Goal: Task Accomplishment & Management: Use online tool/utility

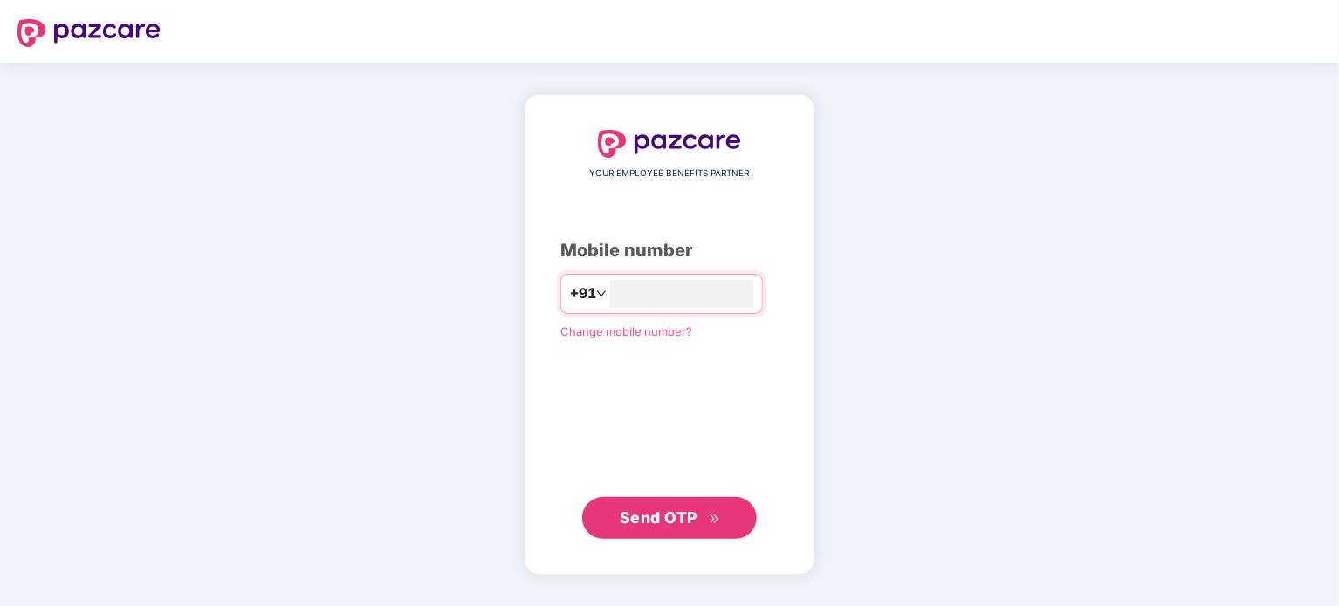
type input "**********"
click at [653, 526] on span "Send OTP" at bounding box center [659, 517] width 78 height 18
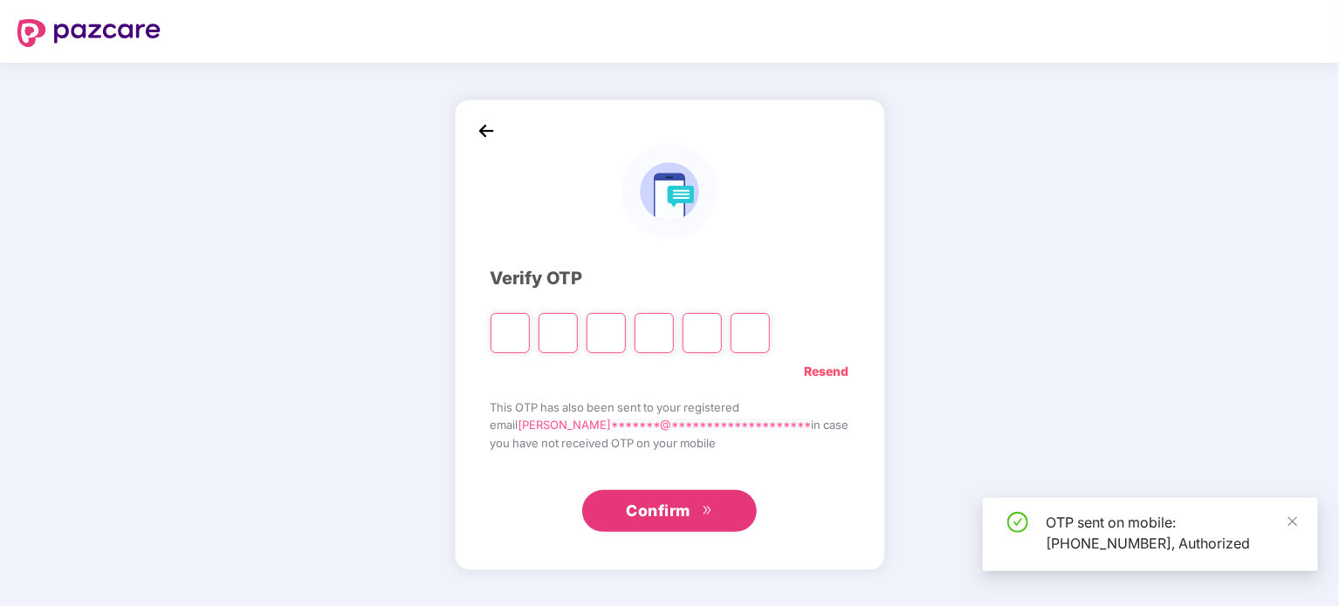
click at [530, 325] on input "Please enter verification code. Digit 1" at bounding box center [509, 333] width 39 height 40
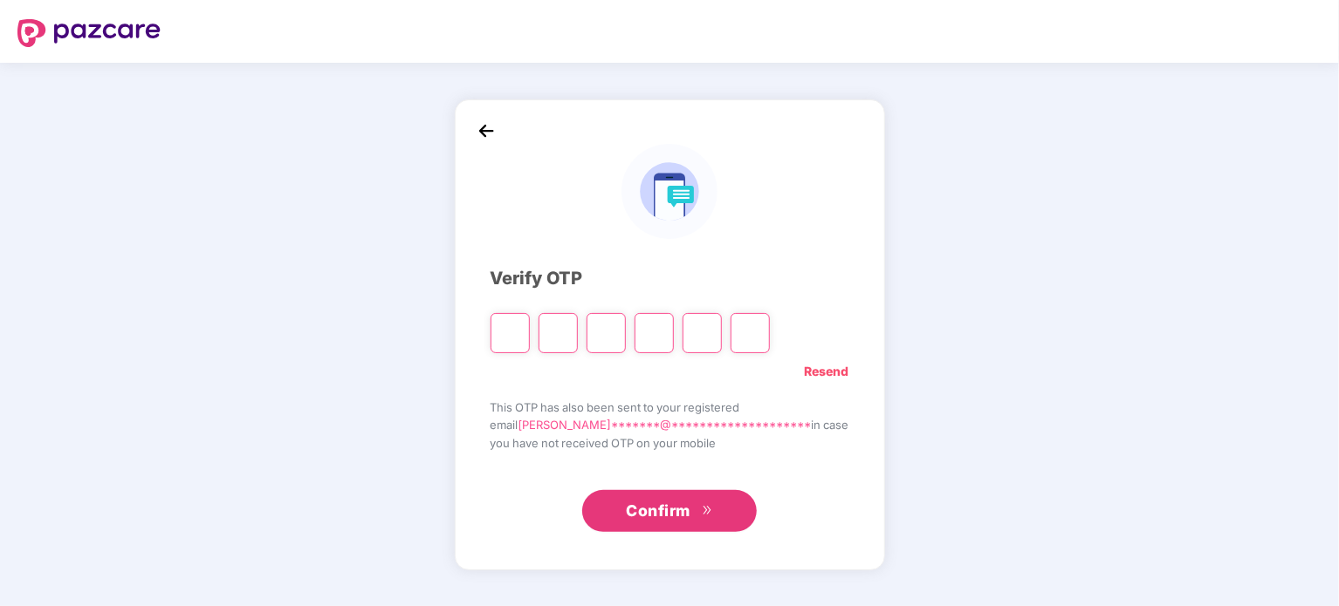
type input "*"
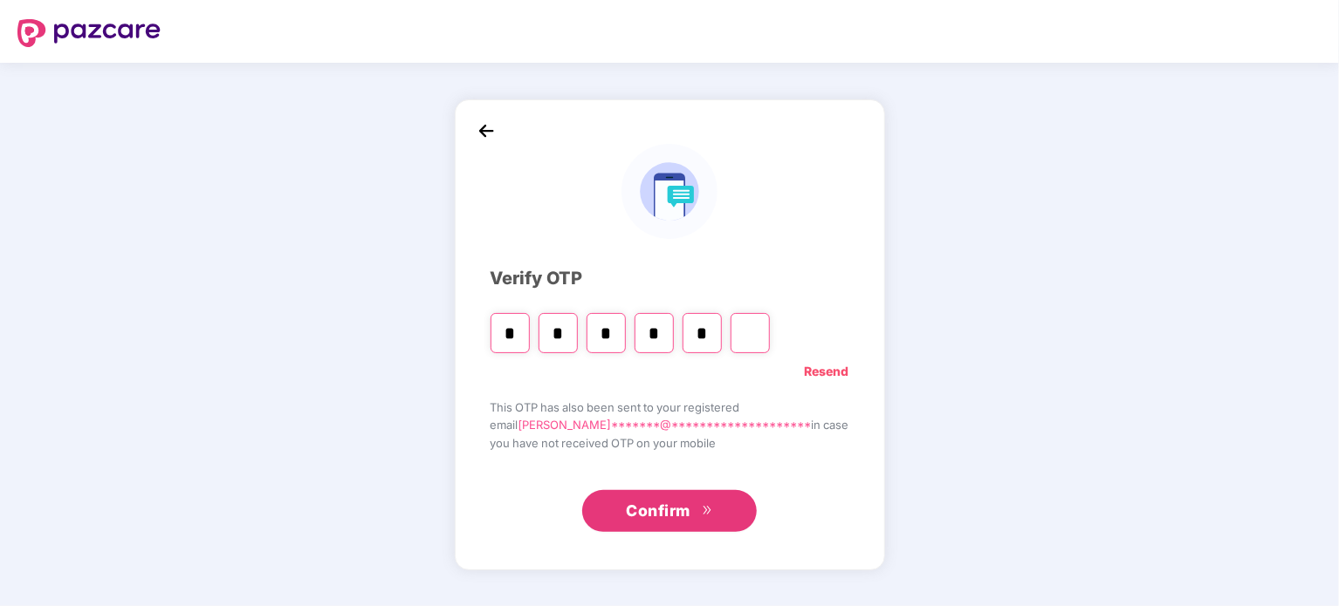
type input "*"
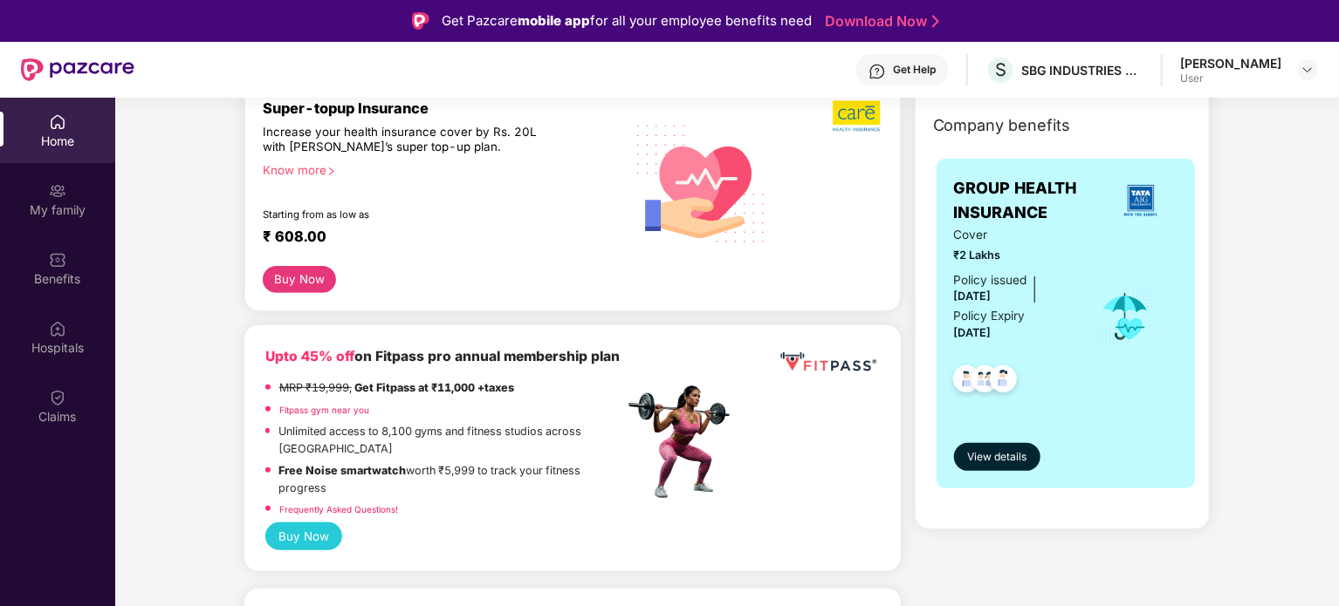
scroll to position [262, 0]
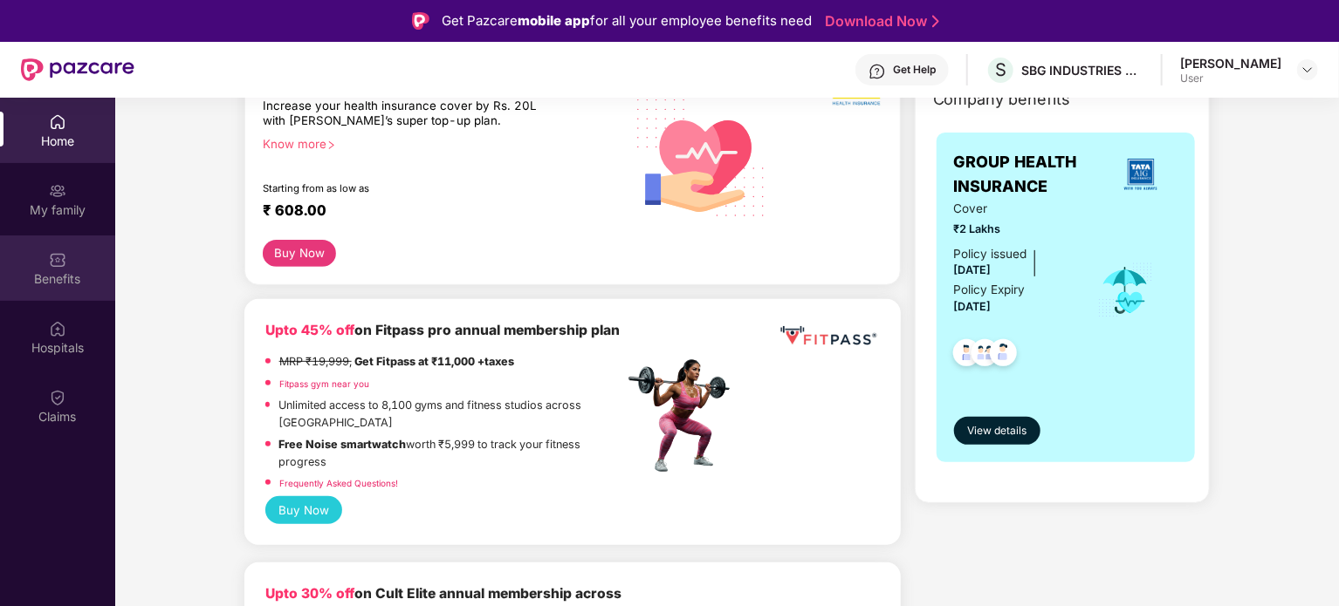
click at [72, 277] on div "Benefits" at bounding box center [57, 279] width 115 height 17
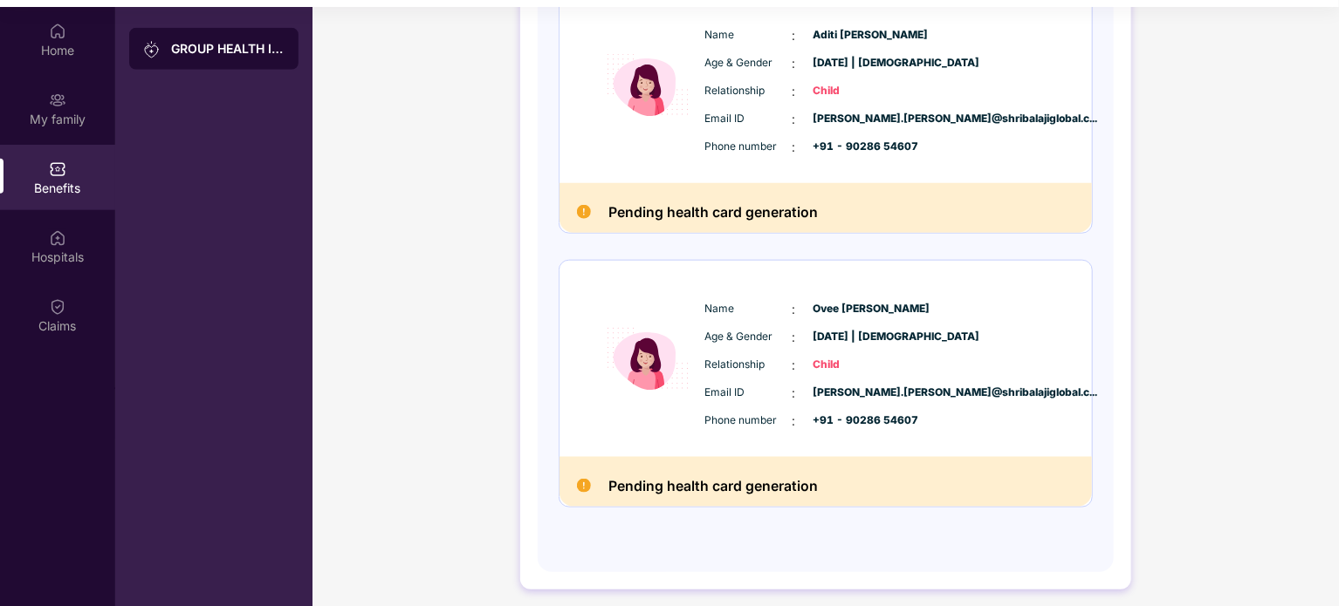
scroll to position [98, 0]
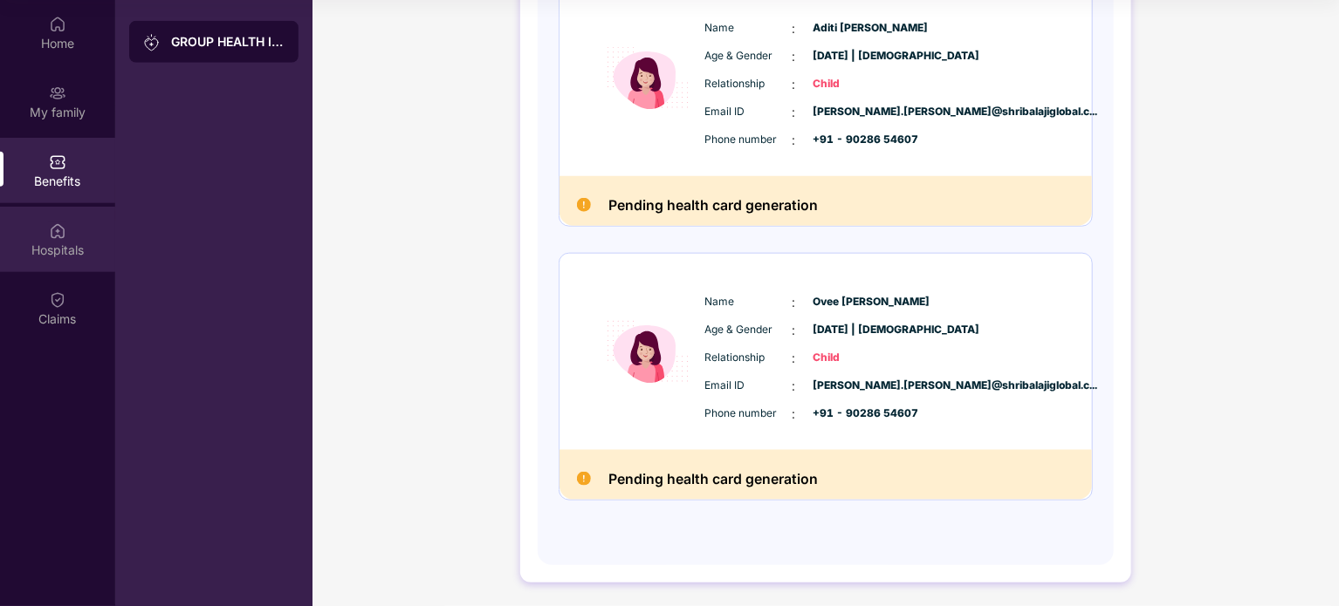
click at [72, 245] on div "Hospitals" at bounding box center [57, 250] width 115 height 17
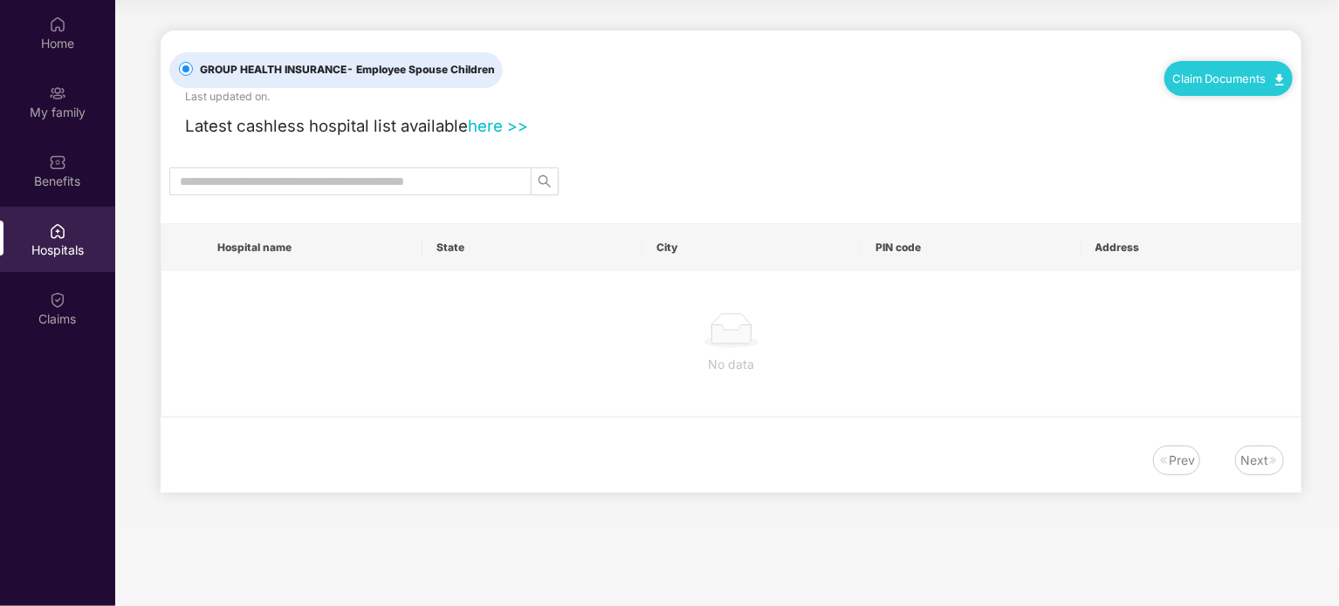
scroll to position [0, 0]
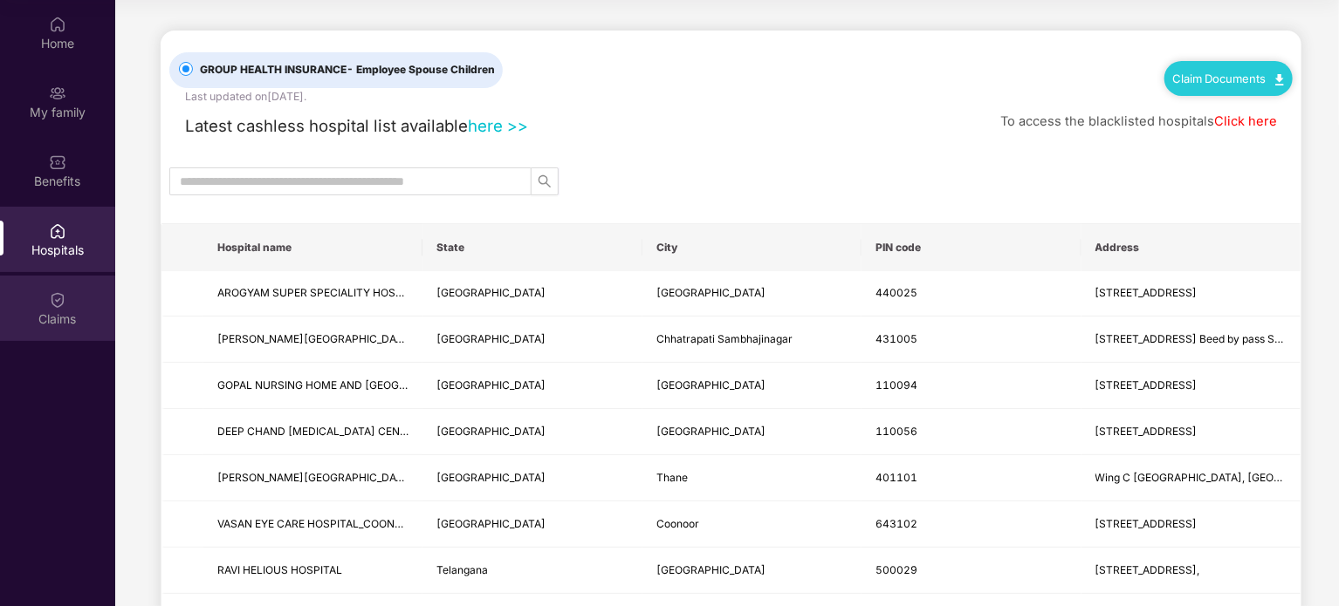
click at [65, 296] on img at bounding box center [57, 299] width 17 height 17
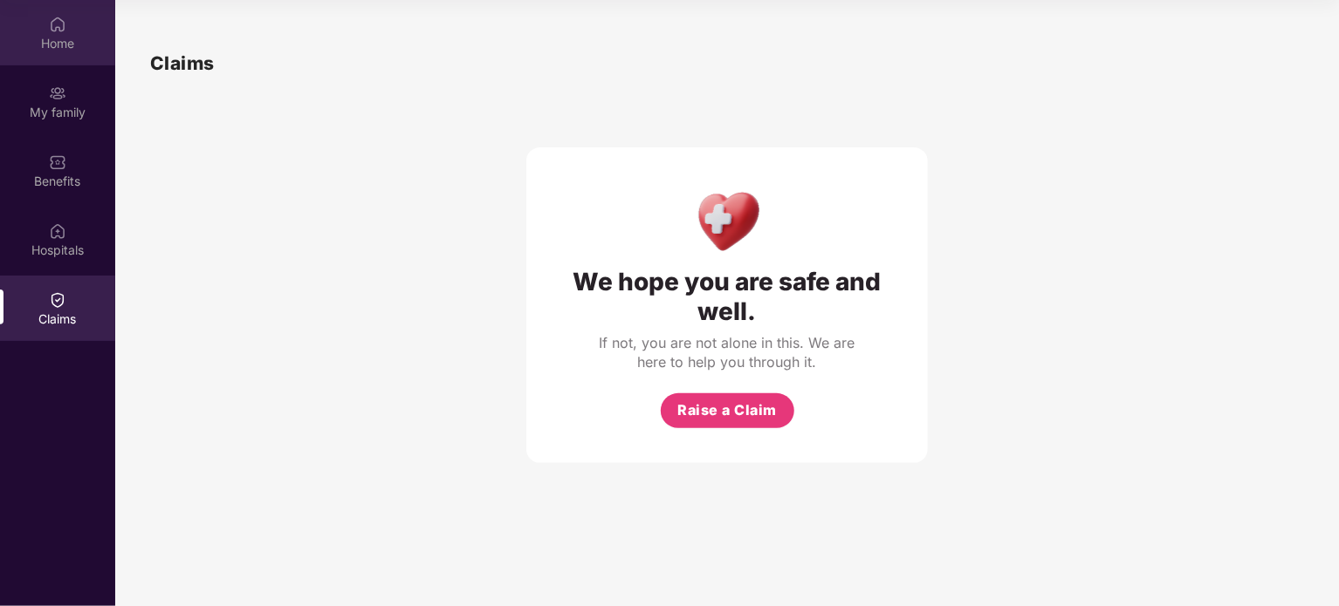
click at [60, 45] on div "Home" at bounding box center [57, 43] width 115 height 17
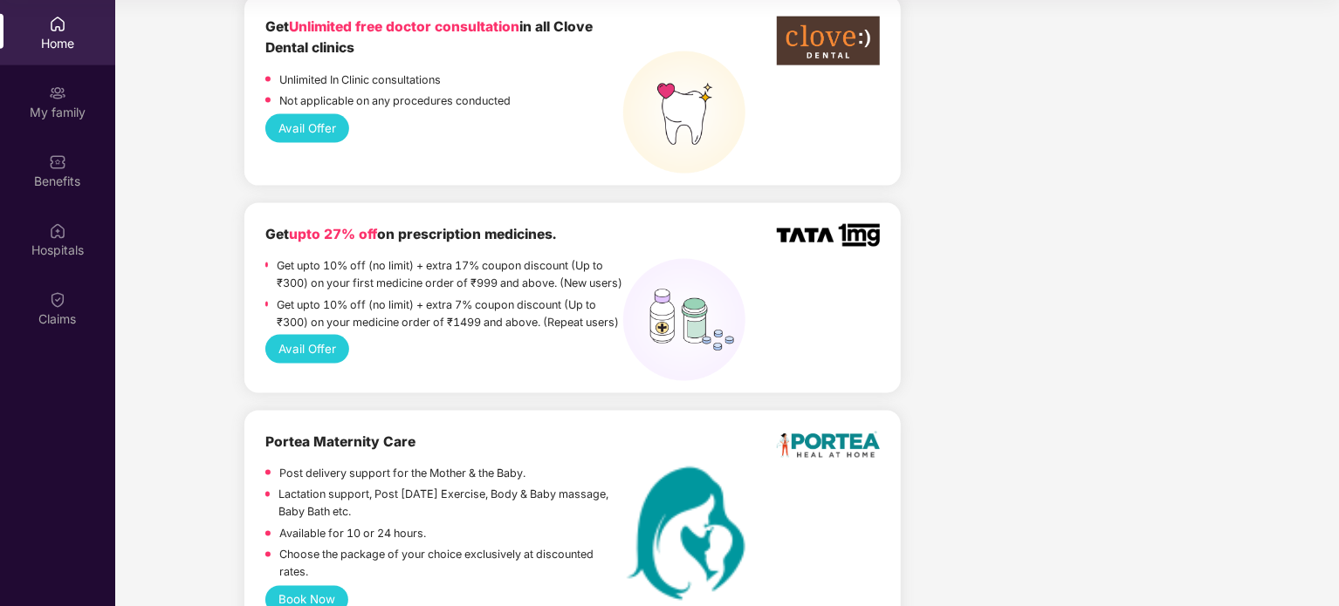
scroll to position [1222, 0]
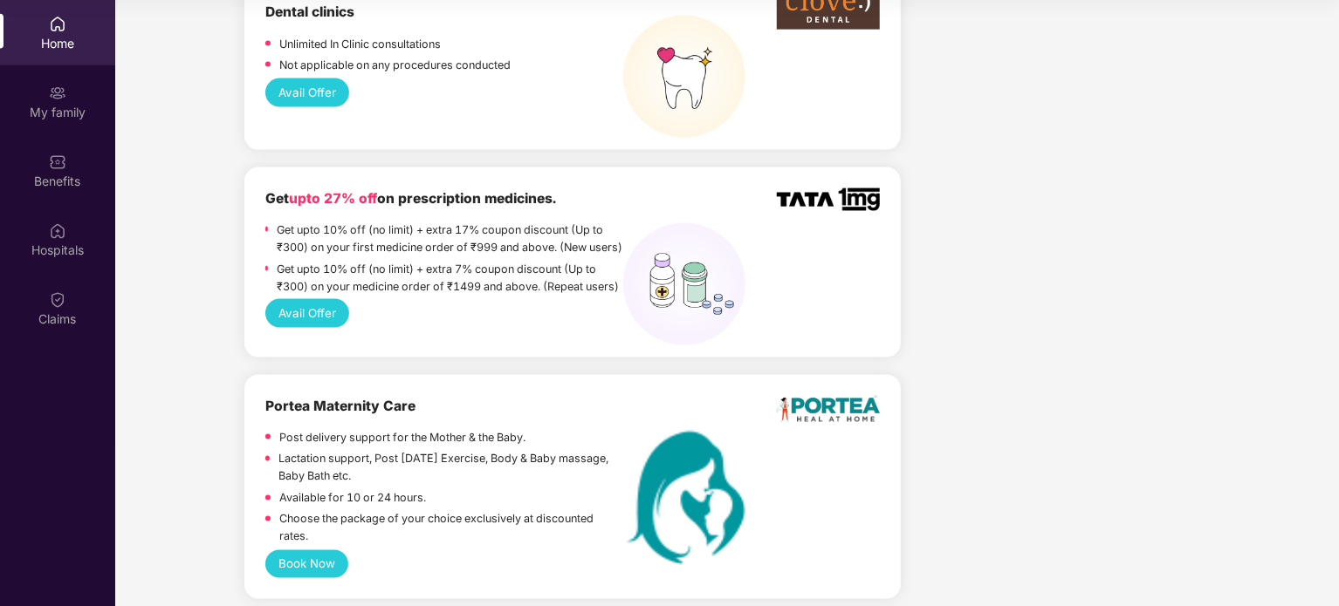
click at [278, 327] on button "Avail Offer" at bounding box center [307, 313] width 85 height 28
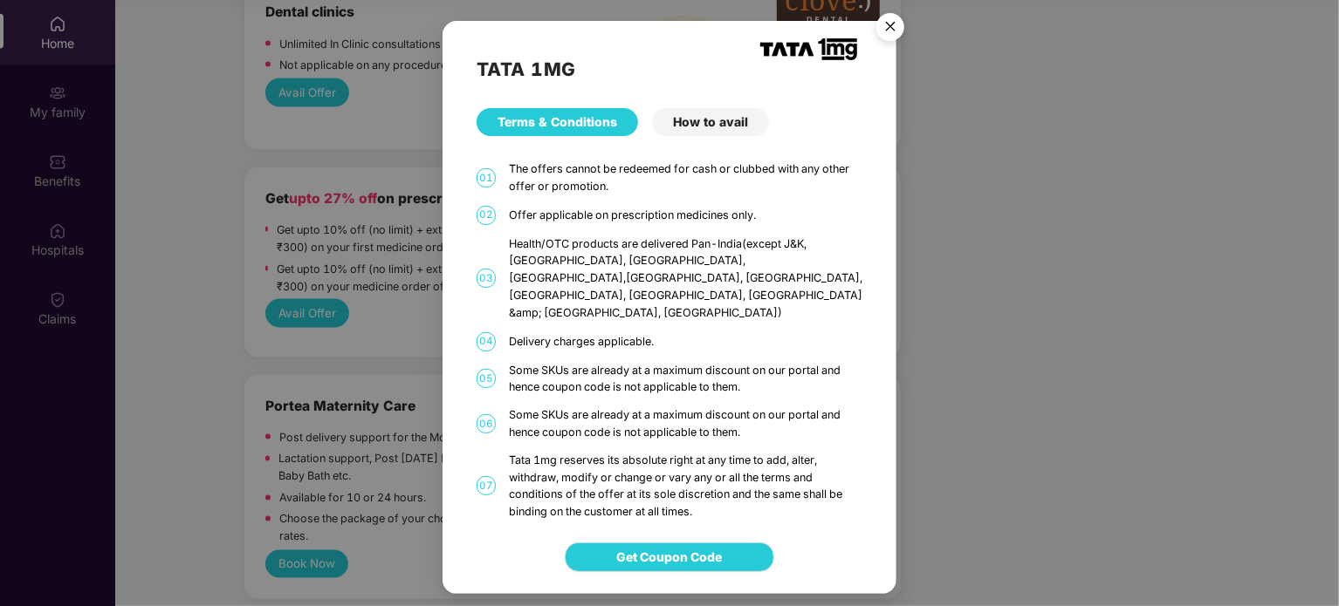
click at [694, 136] on div "How to avail" at bounding box center [710, 122] width 117 height 28
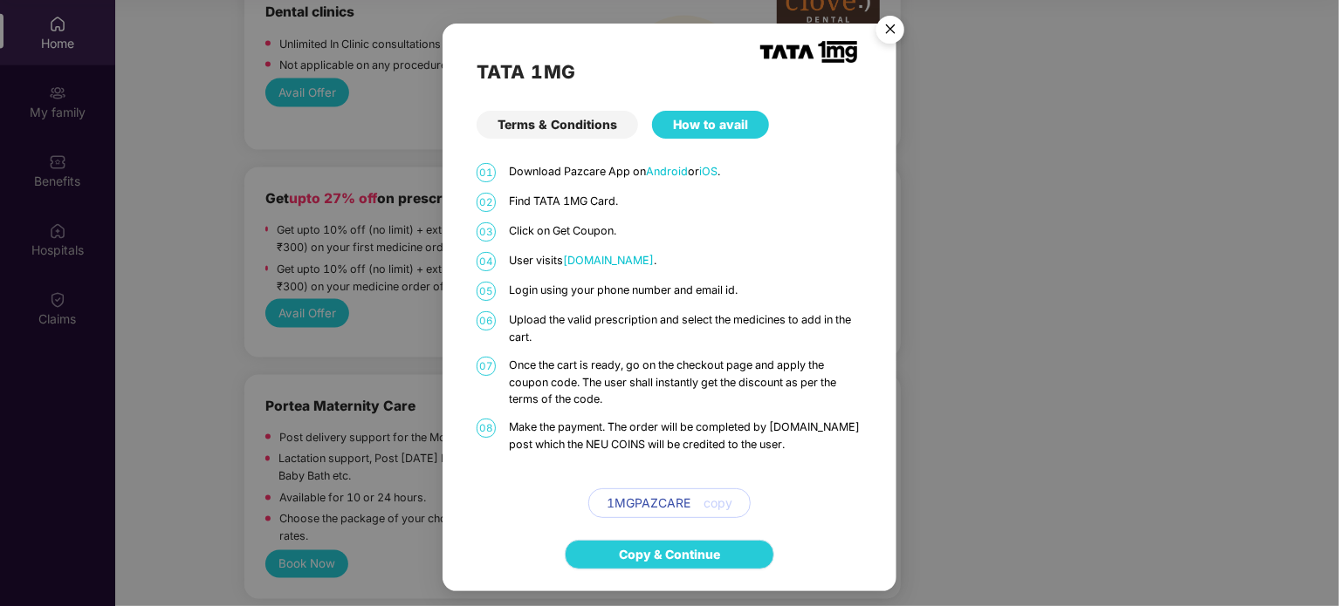
click at [638, 558] on link "Copy & Continue" at bounding box center [669, 554] width 101 height 19
click at [889, 32] on img "Close" at bounding box center [890, 32] width 49 height 49
